Goal: Feedback & Contribution: Submit feedback/report problem

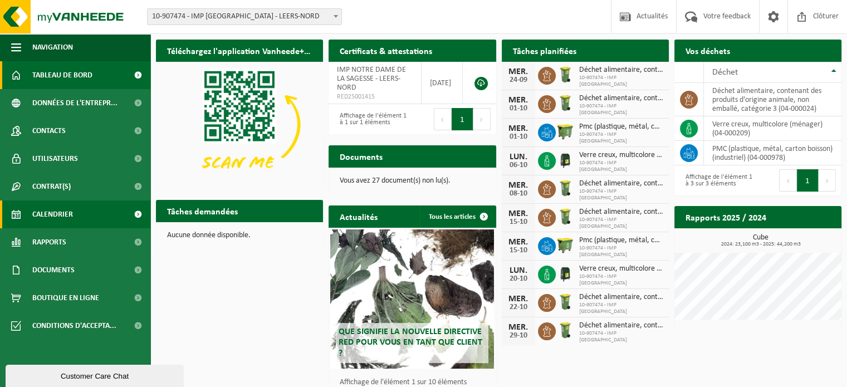
click at [77, 209] on link "Calendrier" at bounding box center [75, 215] width 150 height 28
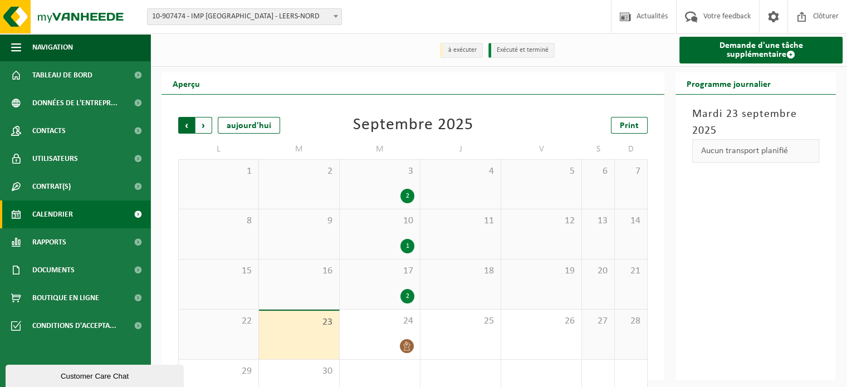
click at [202, 128] on span "Suivant" at bounding box center [204, 125] width 17 height 17
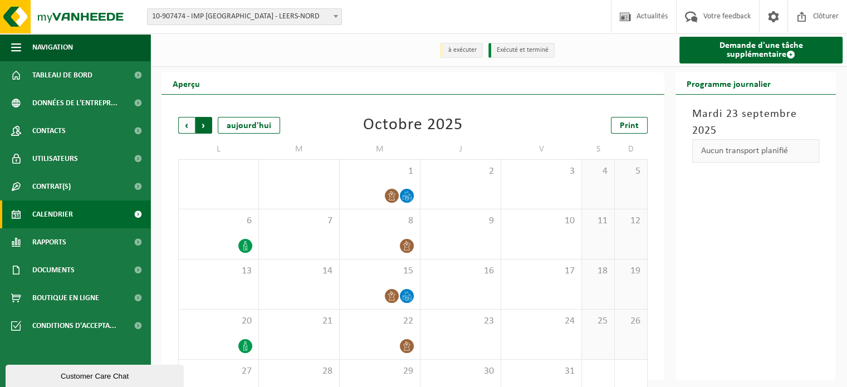
click at [187, 128] on span "Précédent" at bounding box center [186, 125] width 17 height 17
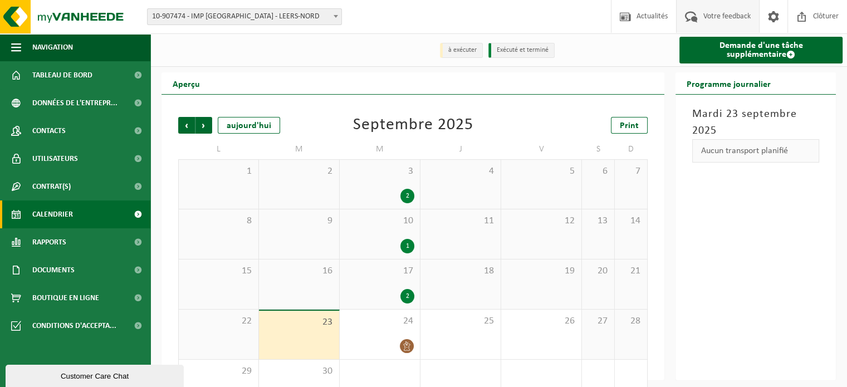
click at [713, 16] on span "Votre feedback" at bounding box center [727, 16] width 53 height 33
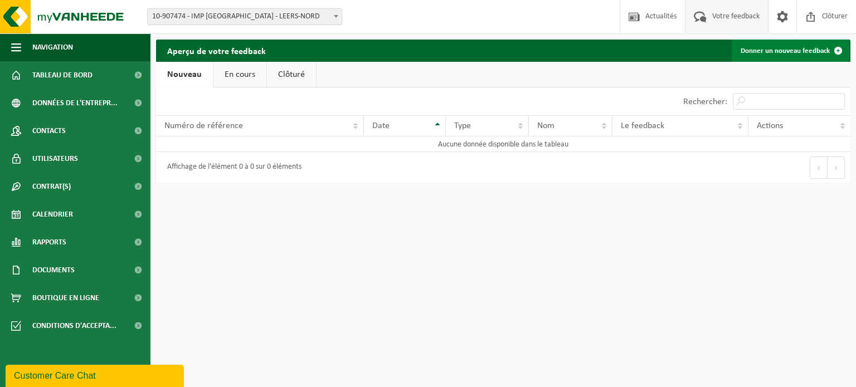
click at [778, 52] on link "Donner un nouveau feedback" at bounding box center [790, 51] width 118 height 22
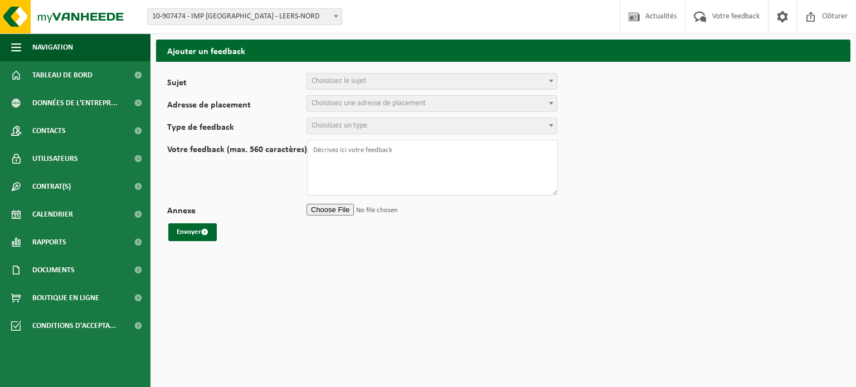
select select
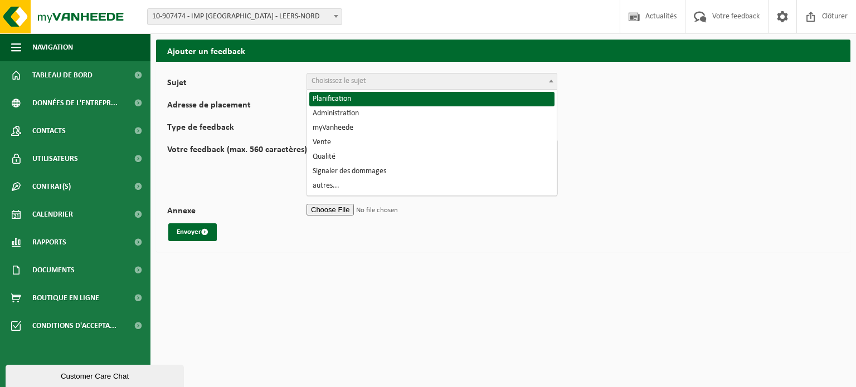
click at [550, 80] on b at bounding box center [551, 81] width 4 height 3
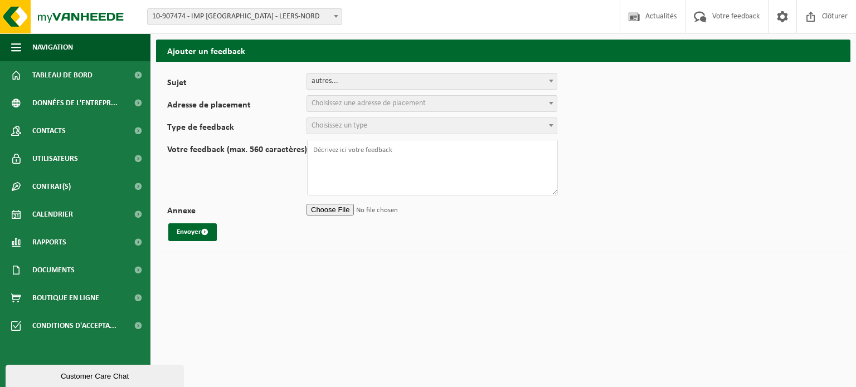
click at [350, 73] on span "autres..." at bounding box center [431, 81] width 251 height 17
click at [354, 80] on span "autres..." at bounding box center [432, 82] width 250 height 16
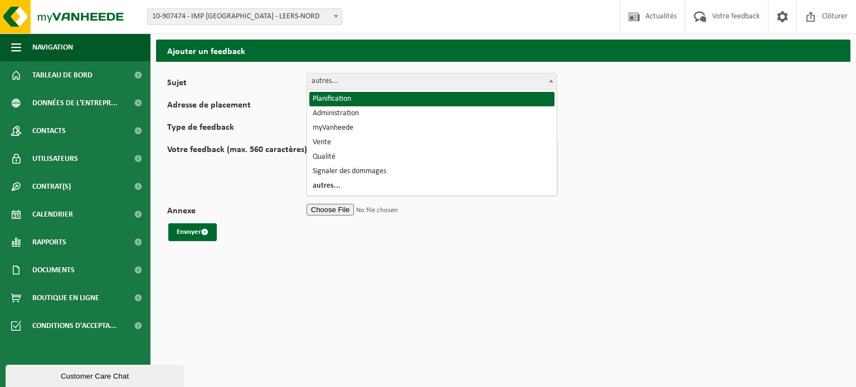
select select "1"
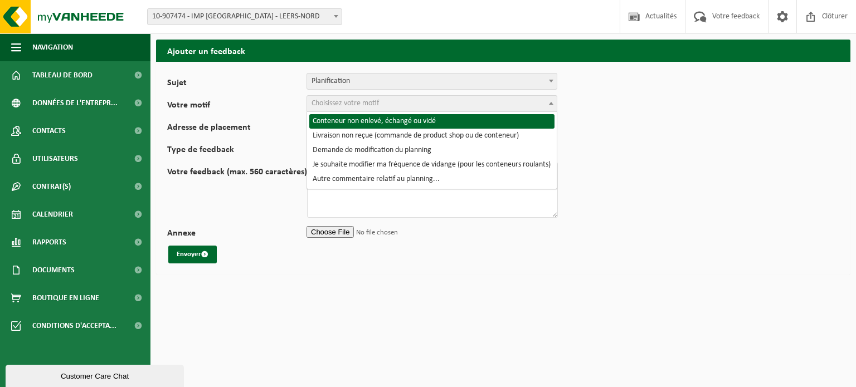
click at [321, 102] on span "Choisissez votre motif" at bounding box center [344, 103] width 67 height 8
select select "2"
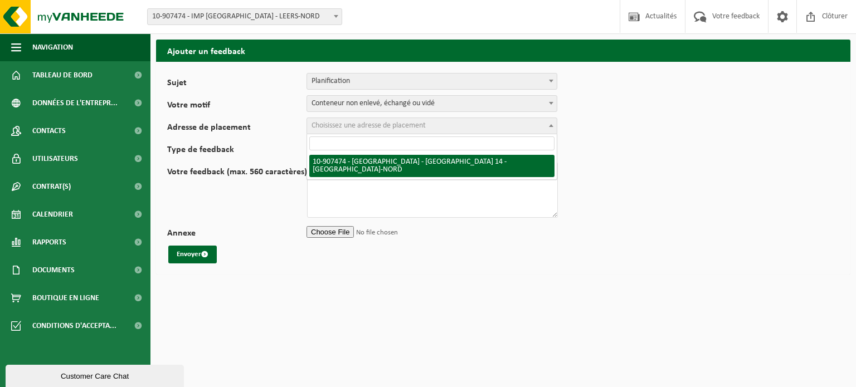
click at [333, 126] on span "Choisissez une adresse de placement" at bounding box center [368, 125] width 114 height 8
select select "140096"
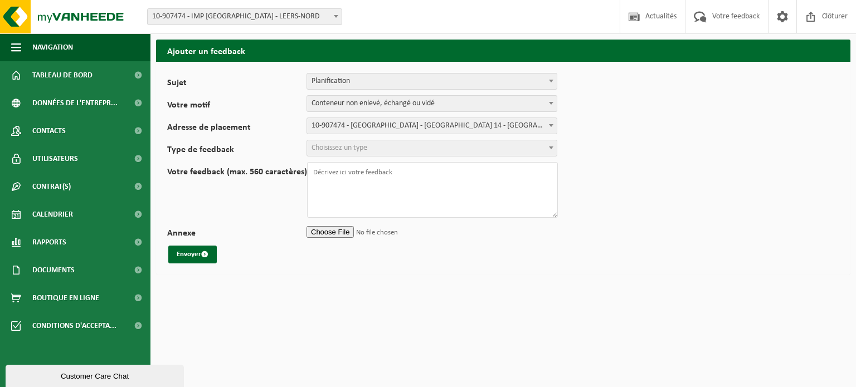
click at [324, 150] on span "Choisissez un type" at bounding box center [339, 148] width 56 height 8
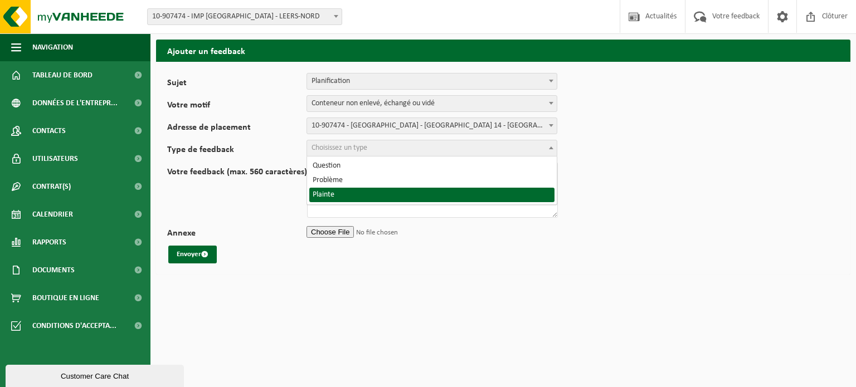
select select "COM"
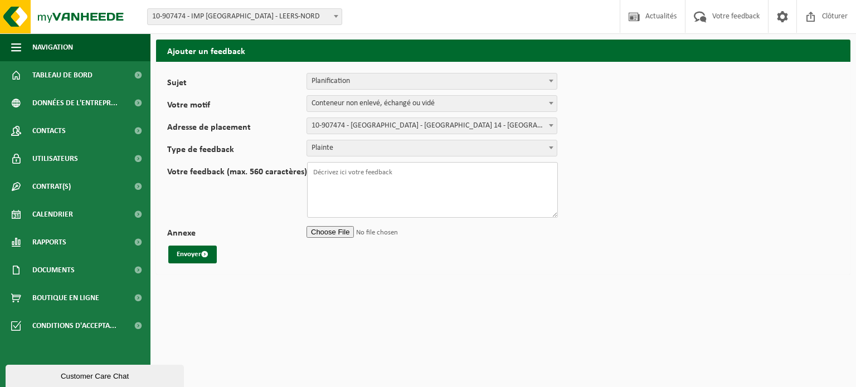
click at [331, 174] on textarea "Votre feedback (max. 560 caractères)" at bounding box center [432, 190] width 251 height 56
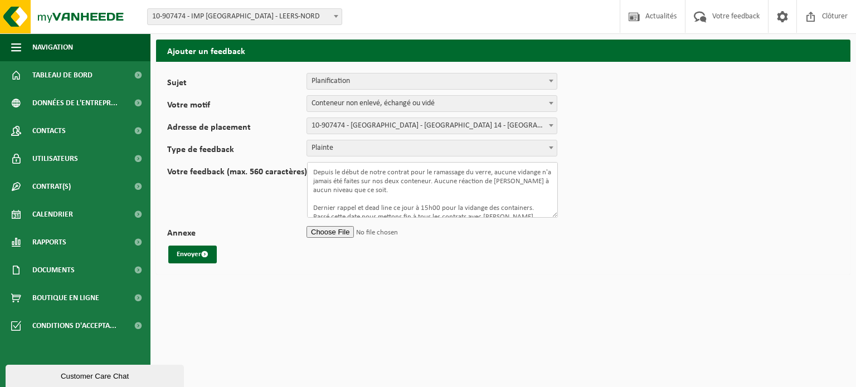
click at [314, 172] on textarea "Depuis le début de notre contrat pour le ramassage du verre, aucune vidange n'a…" at bounding box center [432, 190] width 251 height 56
click at [315, 170] on textarea "Depuis le début de notre contrat pour le ramassage du verre, aucune vidange n'a…" at bounding box center [432, 190] width 251 height 56
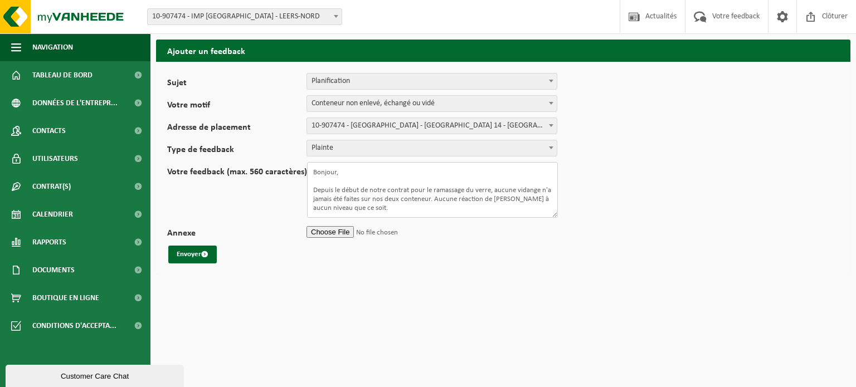
click at [440, 197] on textarea "Bonjour, Depuis le début de notre contrat pour le ramassage du verre, aucune vi…" at bounding box center [432, 190] width 251 height 56
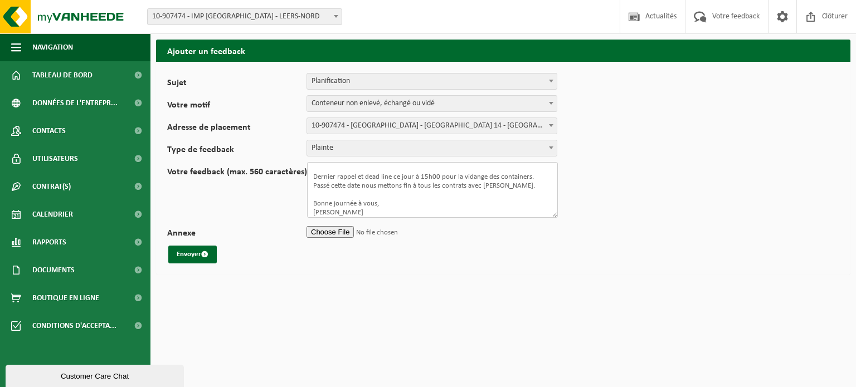
type textarea "Bonjour, Depuis le début de notre contrat pour le ramassage du verre, aucune vi…"
click at [333, 231] on input "Annexe" at bounding box center [431, 231] width 251 height 17
click at [188, 251] on button "Envoyer" at bounding box center [192, 255] width 48 height 18
